Goal: Task Accomplishment & Management: Manage account settings

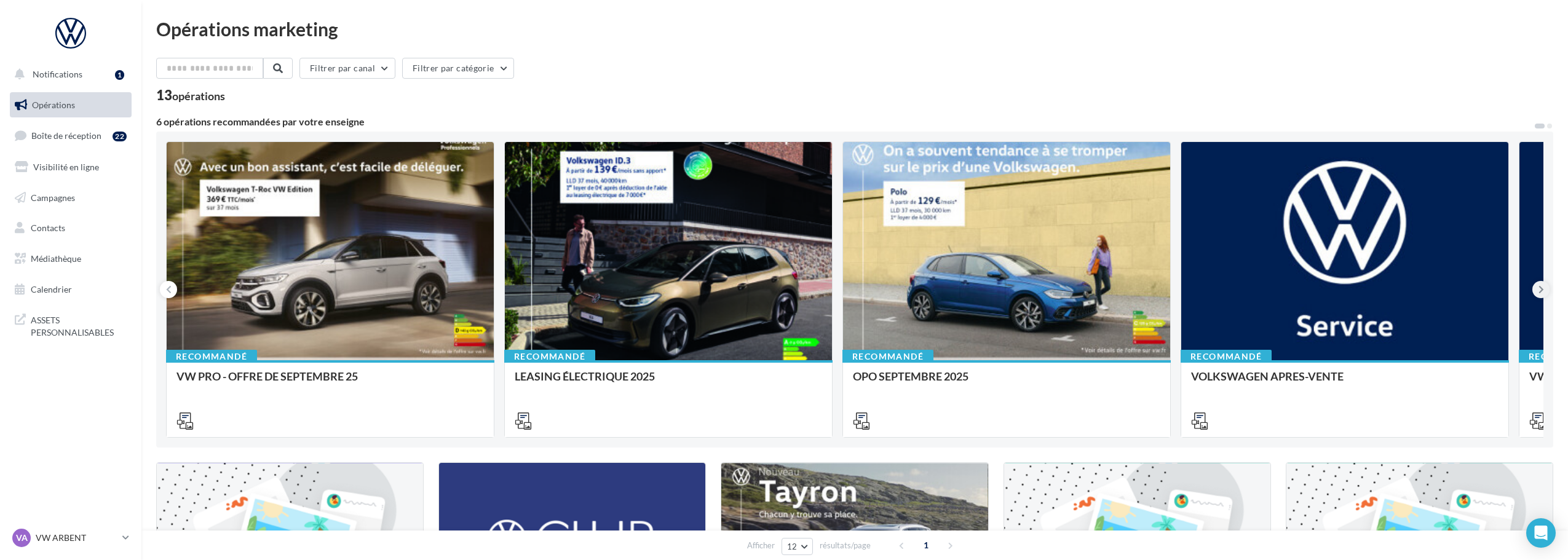
click at [1538, 292] on icon at bounding box center [1541, 289] width 6 height 12
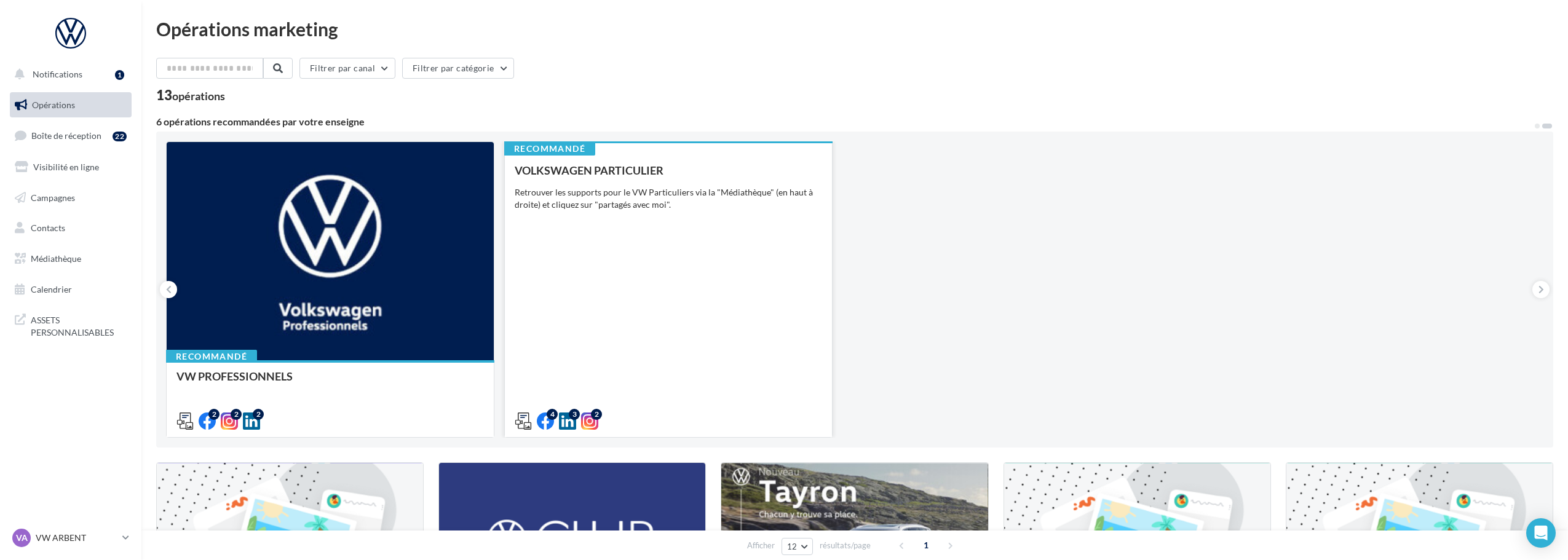
click at [755, 273] on div "VOLKSWAGEN PARTICULIER Retrouver les supports pour le VW Particuliers via la "M…" at bounding box center [668, 295] width 308 height 262
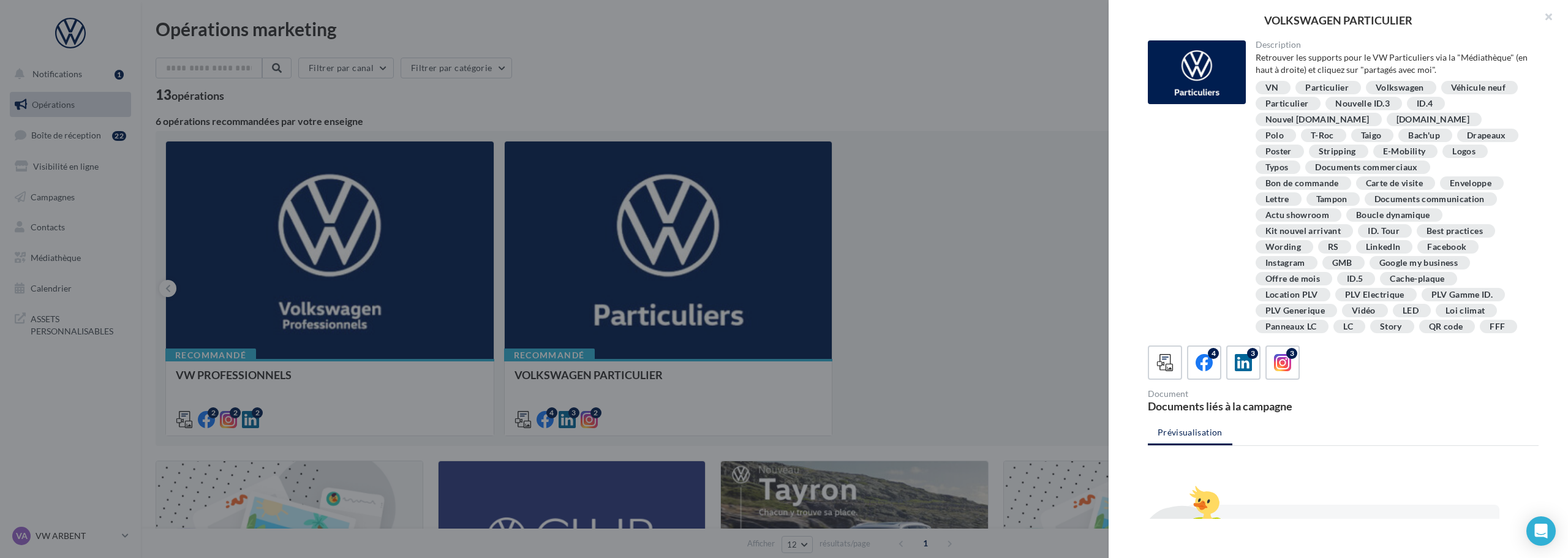
click at [976, 181] on div at bounding box center [784, 279] width 1568 height 558
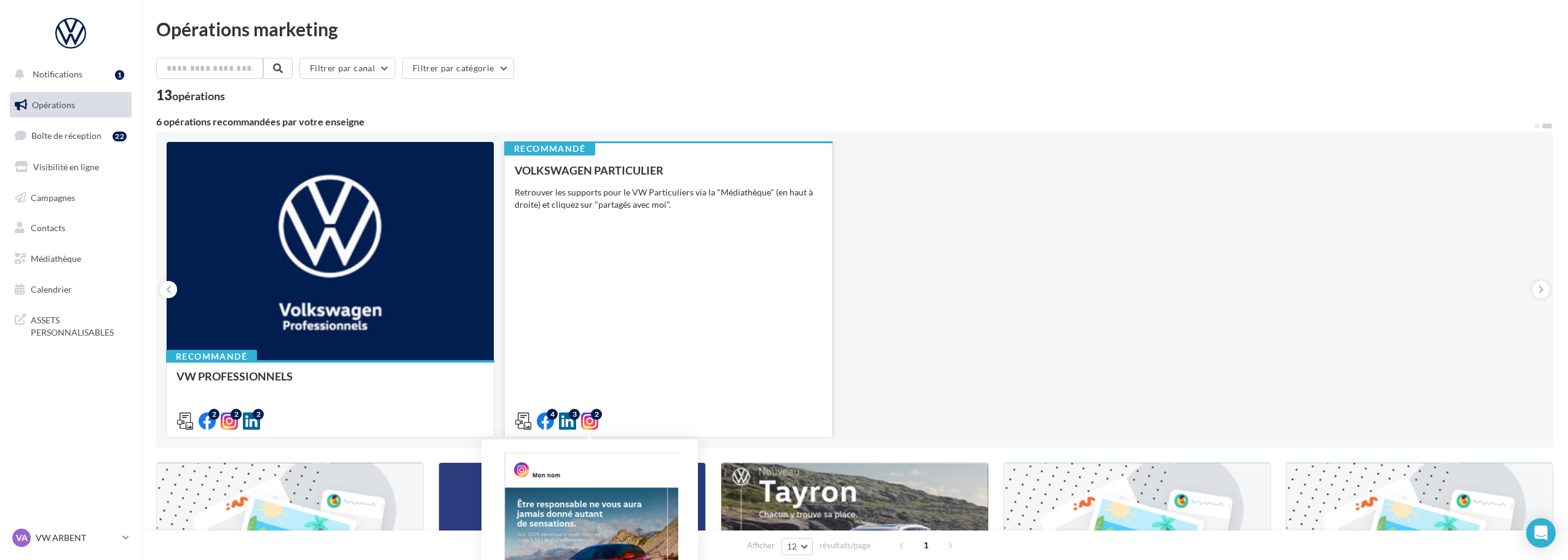
click at [591, 425] on icon at bounding box center [590, 421] width 17 height 17
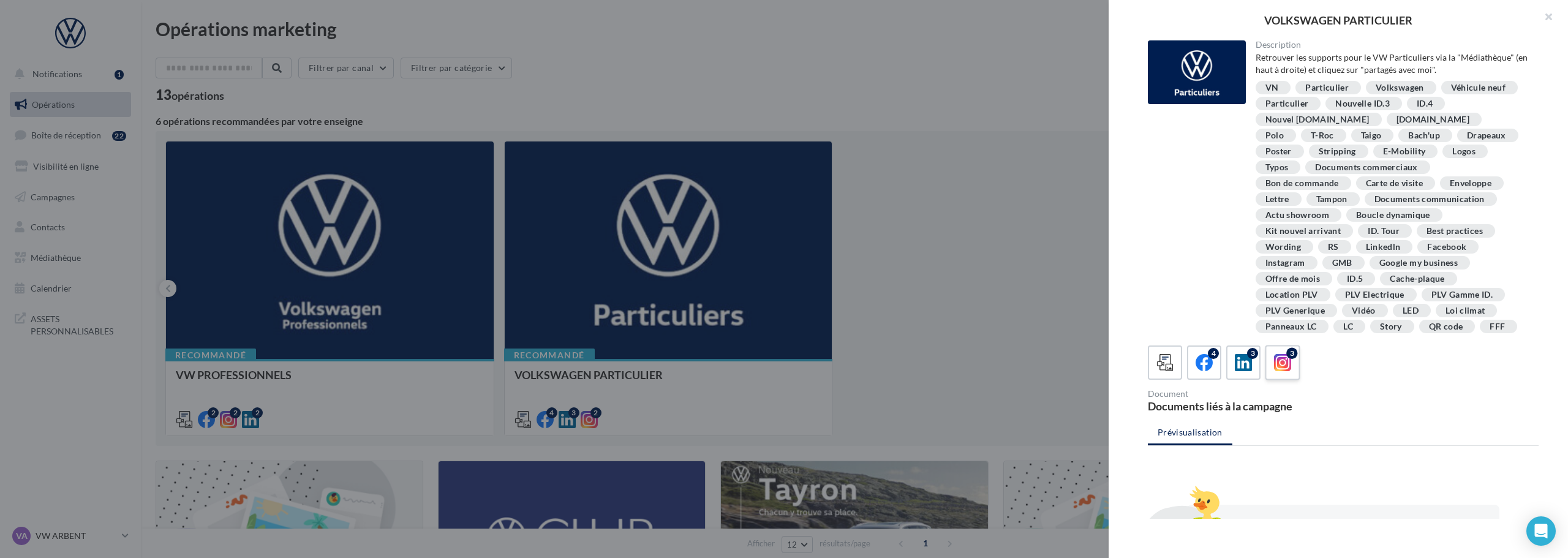
click at [1286, 348] on label "3" at bounding box center [1283, 362] width 35 height 35
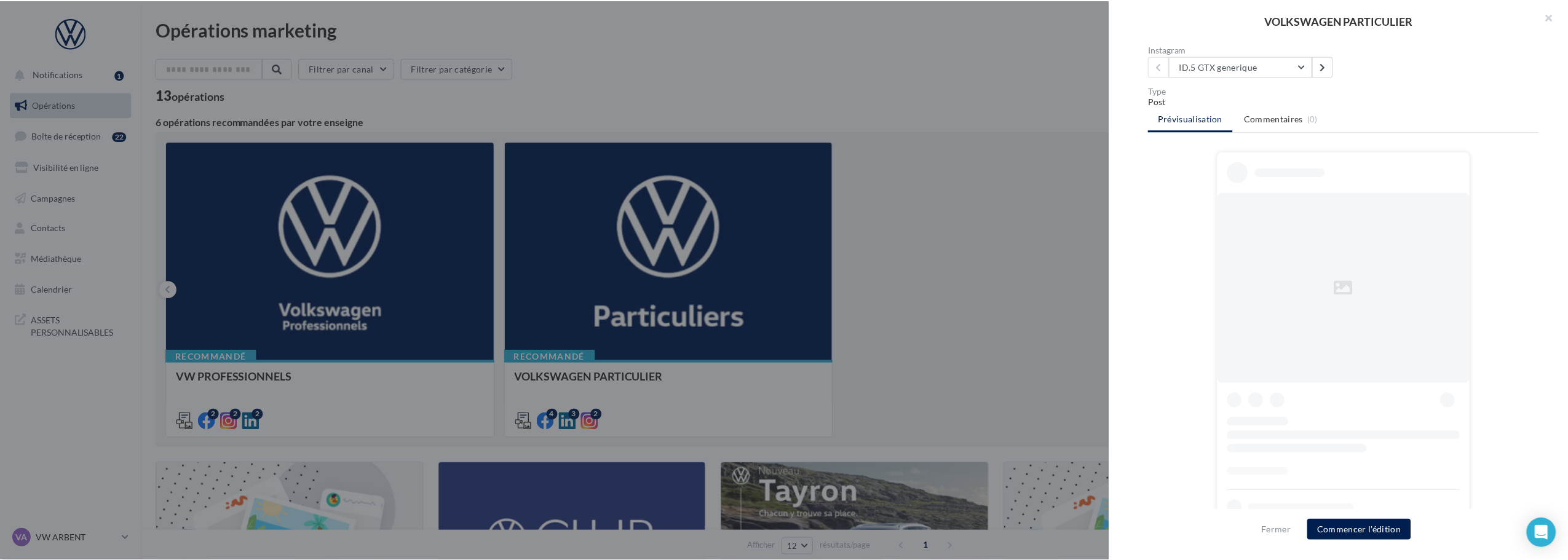
scroll to position [350, 0]
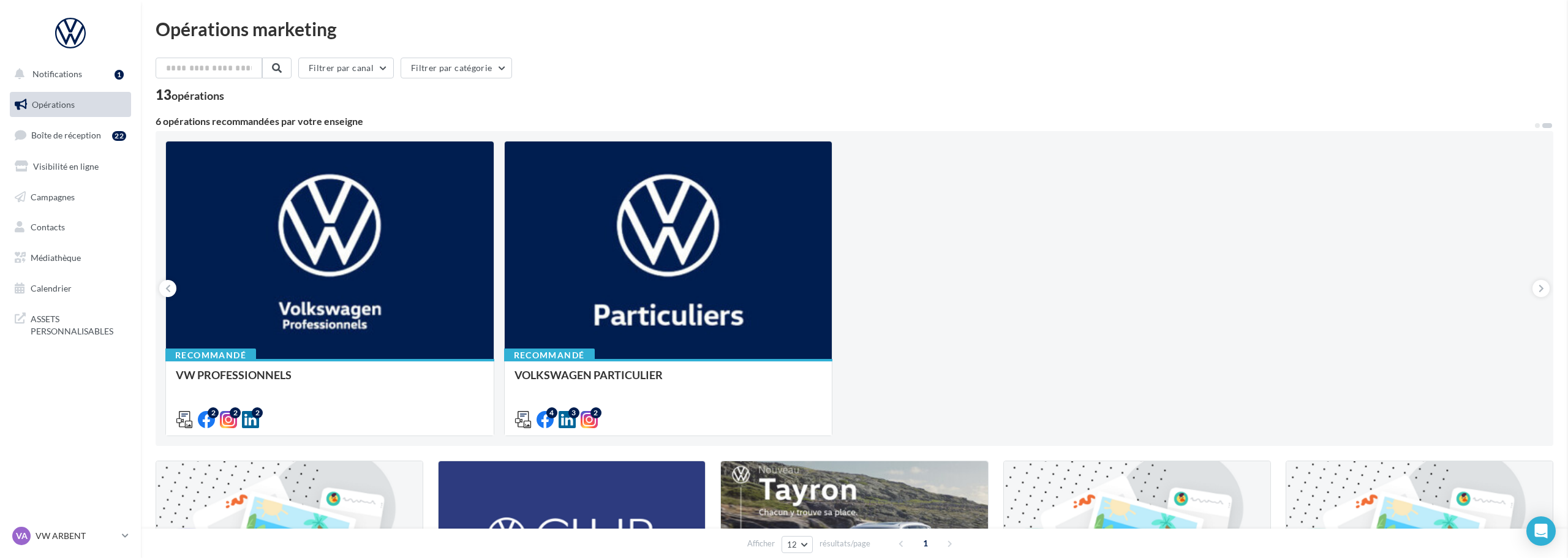
click at [168, 285] on icon at bounding box center [168, 288] width 6 height 12
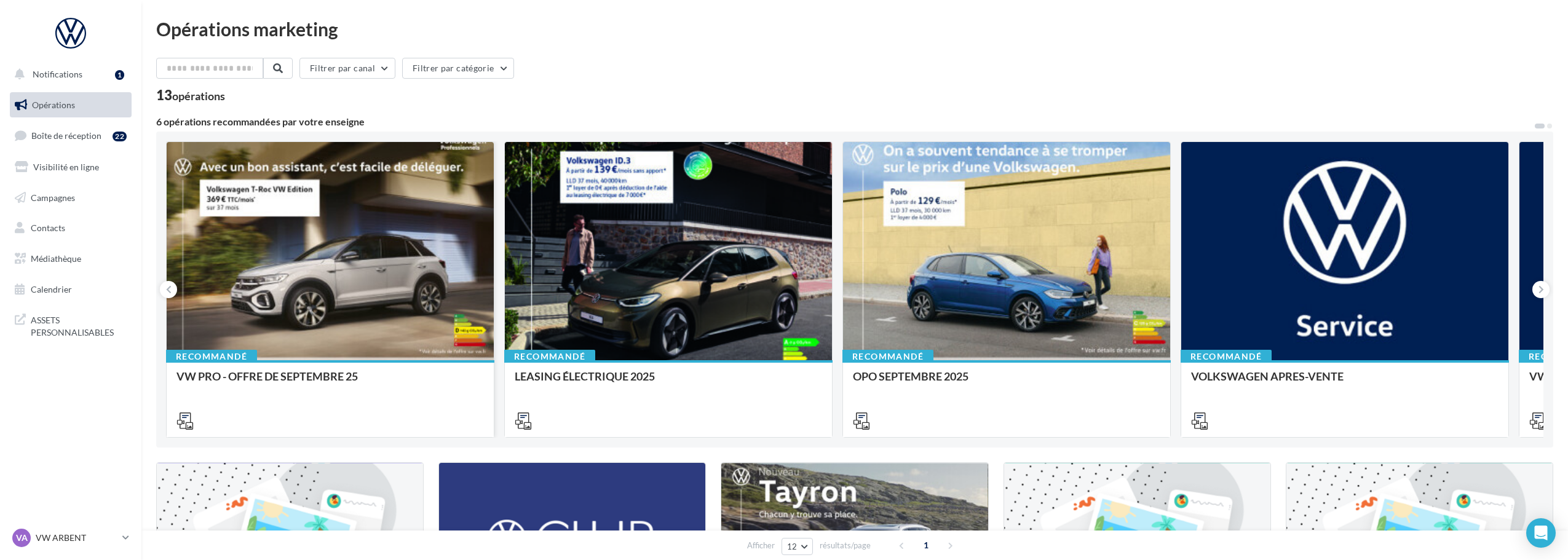
click at [276, 269] on div at bounding box center [330, 251] width 327 height 219
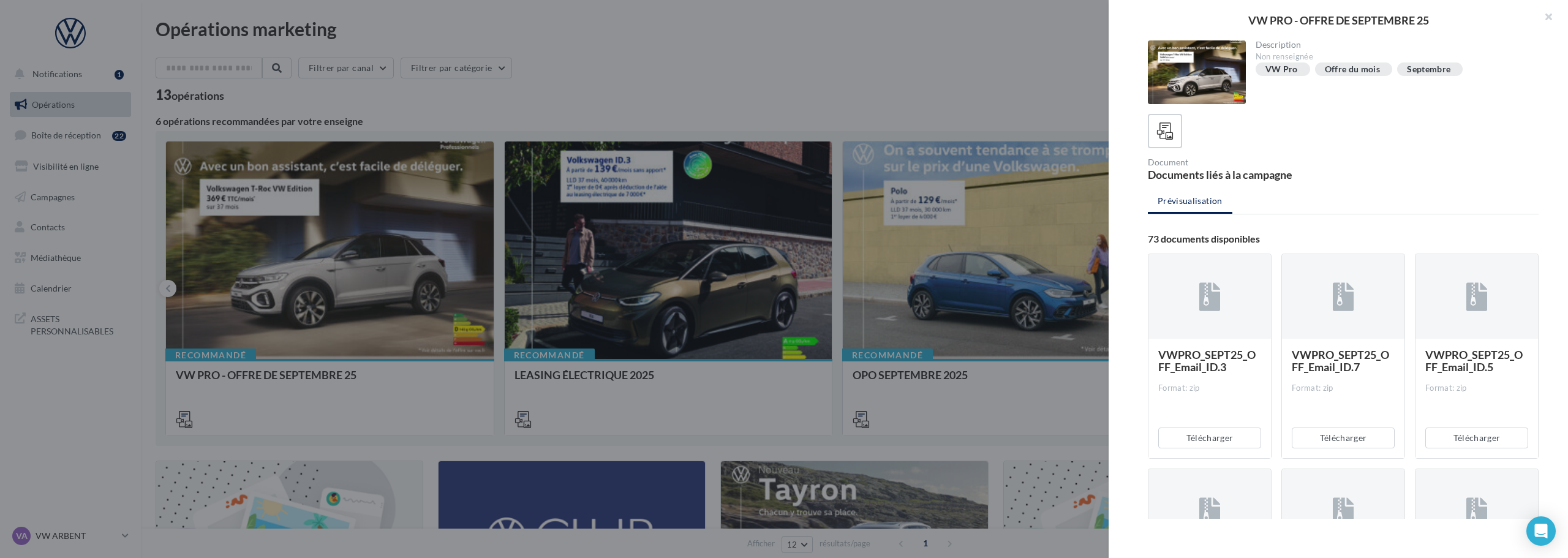
click at [830, 79] on div at bounding box center [784, 279] width 1568 height 558
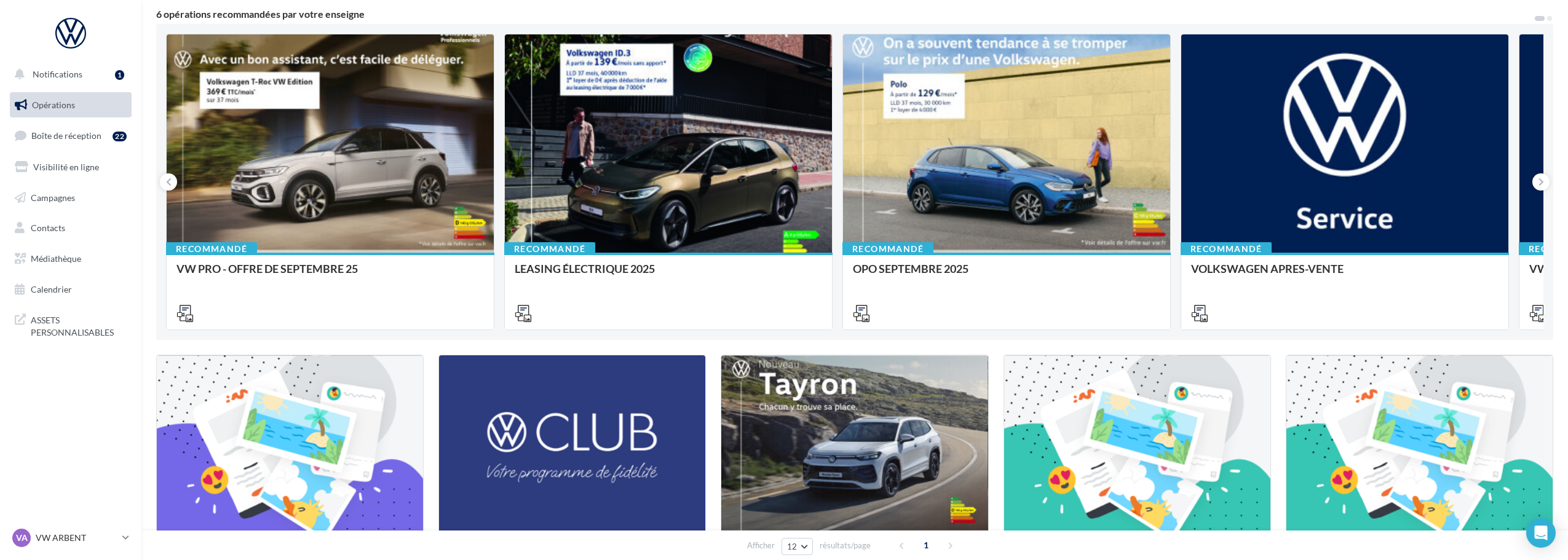
scroll to position [61, 0]
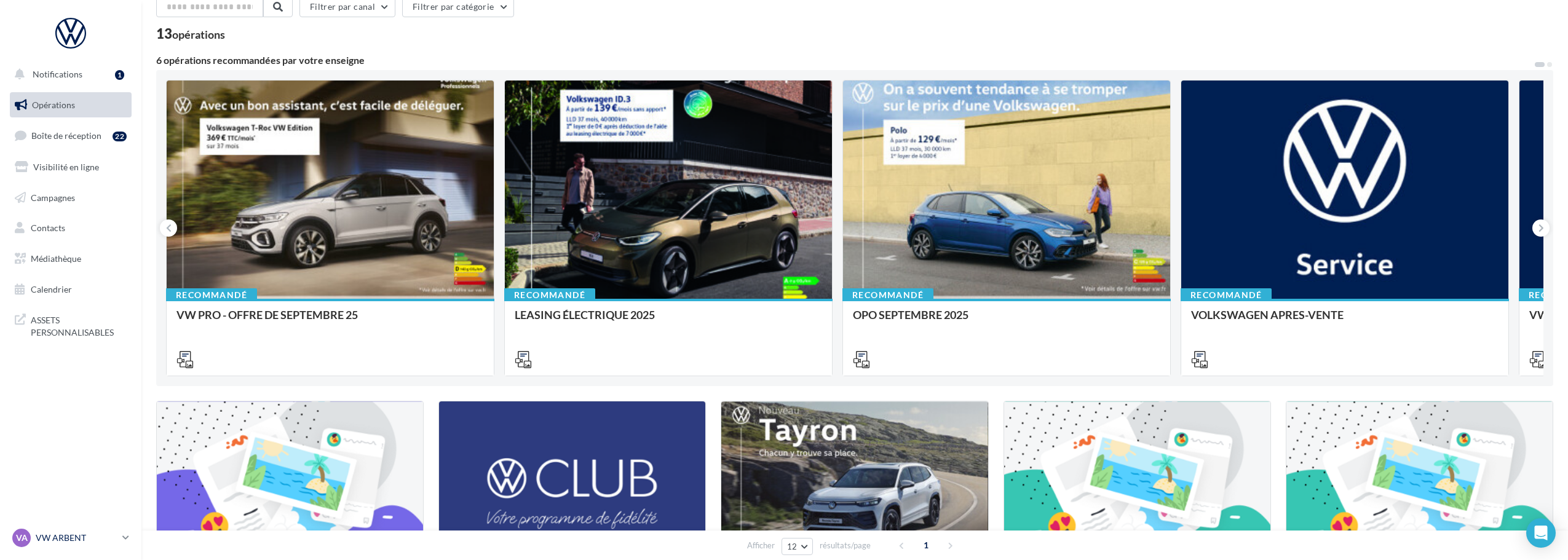
click at [102, 533] on p "VW ARBENT" at bounding box center [76, 538] width 82 height 12
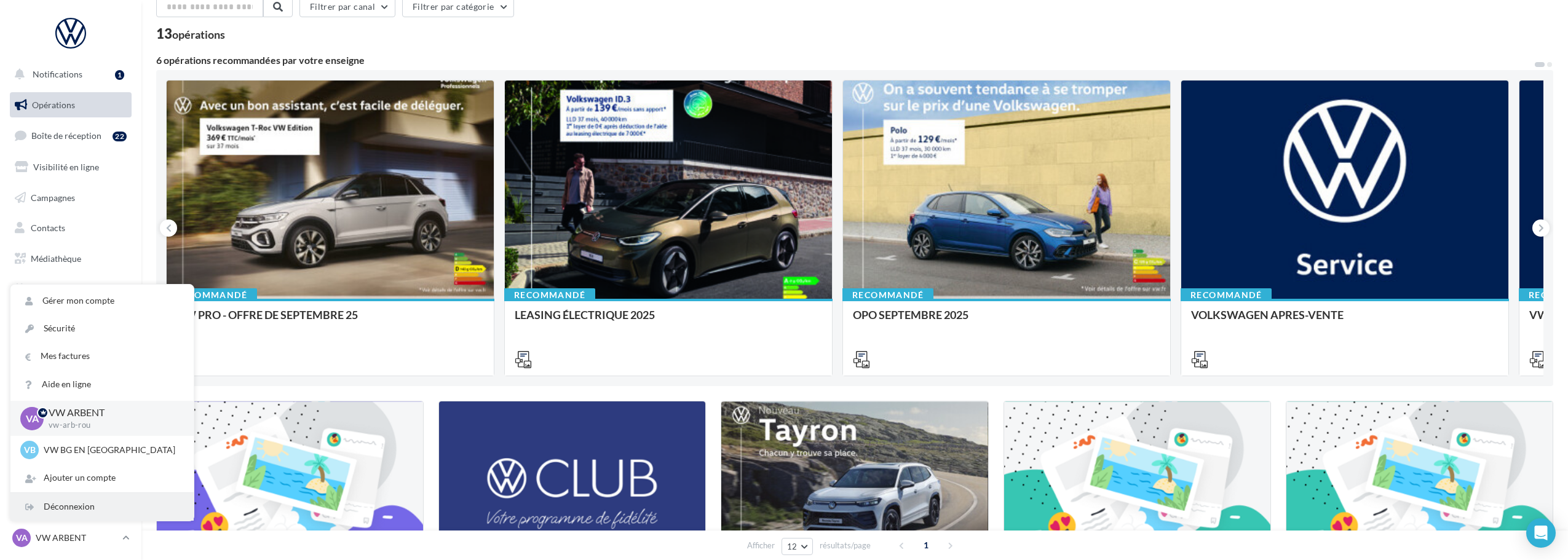
click at [84, 504] on div "Déconnexion" at bounding box center [101, 506] width 183 height 27
